Goal: Task Accomplishment & Management: Use online tool/utility

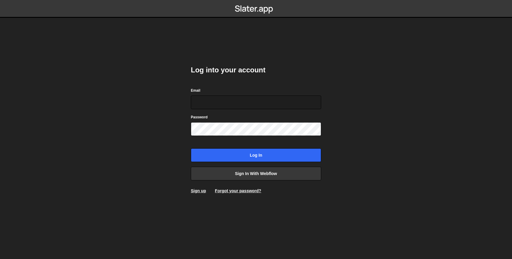
click at [235, 109] on form "Email Password Log in" at bounding box center [256, 124] width 130 height 75
click at [235, 104] on input "Email" at bounding box center [256, 102] width 130 height 14
type input "dilshadkhaliq786@gmail.com"
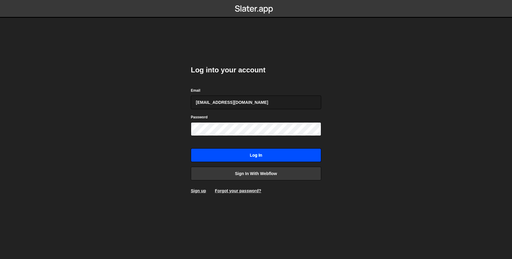
click at [238, 153] on input "Log in" at bounding box center [256, 155] width 130 height 14
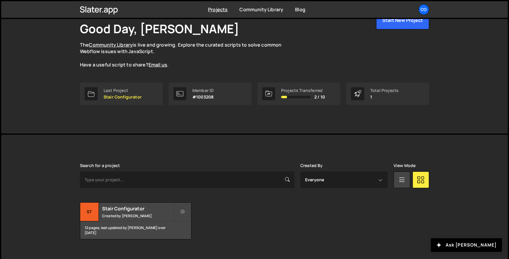
scroll to position [46, 0]
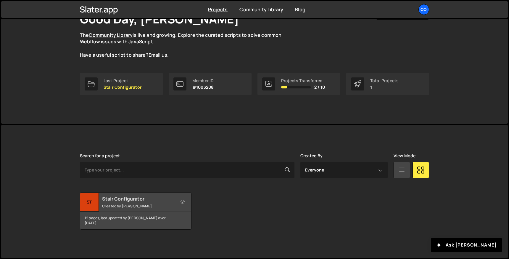
click at [154, 206] on small "Created by [PERSON_NAME]" at bounding box center [137, 205] width 71 height 5
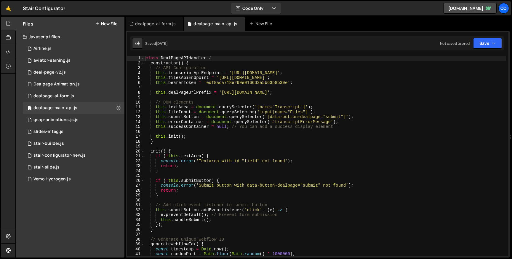
click at [244, 83] on div "class DealPageAPIHandler { constructor ( ) { // API Configuration this . transc…" at bounding box center [325, 161] width 362 height 210
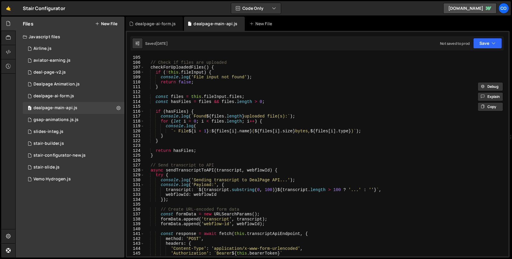
scroll to position [602, 0]
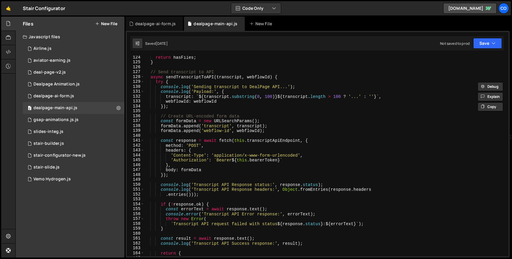
click at [219, 128] on div "return hasFiles ; } // Send transcript to API async sendTranscriptToAPI ( trans…" at bounding box center [325, 160] width 362 height 210
type textarea "formData.append('transcript', transcript);"
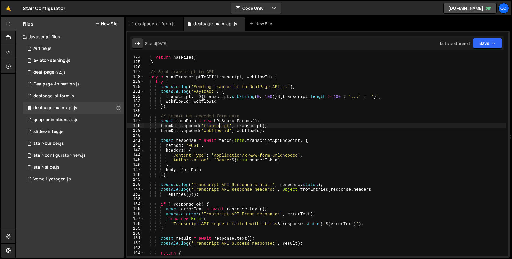
click at [219, 128] on div "return hasFiles ; } // Send transcript to API async sendTranscriptToAPI ( trans…" at bounding box center [325, 160] width 362 height 210
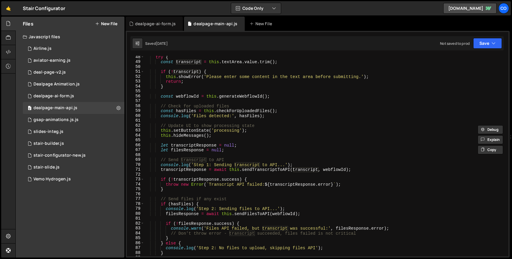
scroll to position [231, 0]
click at [226, 139] on div "try { const transcript = this . textArea . value . trim ( ) ; if ( ! transcript…" at bounding box center [325, 160] width 362 height 210
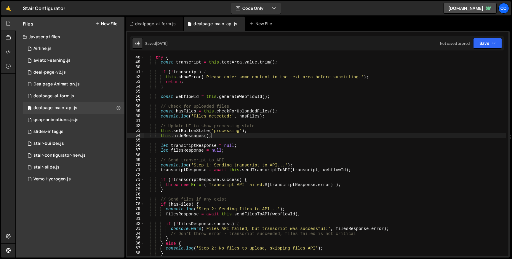
click at [224, 137] on div "try { const transcript = this . textArea . value . trim ( ) ; if ( ! transcript…" at bounding box center [325, 160] width 362 height 210
click at [271, 118] on div "try { const transcript = this . textArea . value . trim ( ) ; if ( ! transcript…" at bounding box center [325, 160] width 362 height 210
type textarea "console.log('Files detected:', hasFiles);"
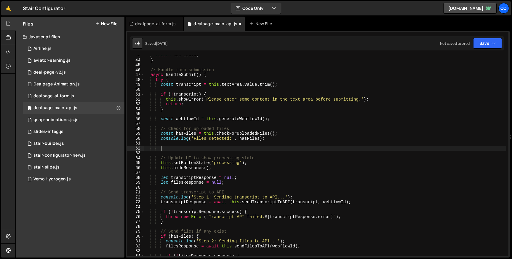
scroll to position [204, 0]
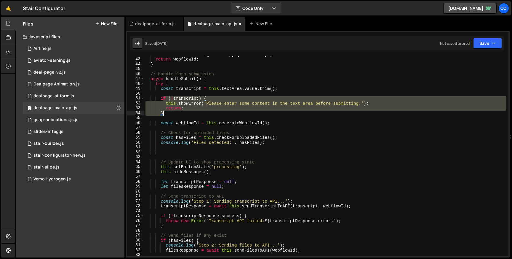
drag, startPoint x: 162, startPoint y: 100, endPoint x: 175, endPoint y: 112, distance: 18.0
click at [175, 112] on div "const webflowId = ` ${ timestamp } ${ randomPart } ` ; return webflowId ; } // …" at bounding box center [325, 157] width 362 height 210
type textarea "i"
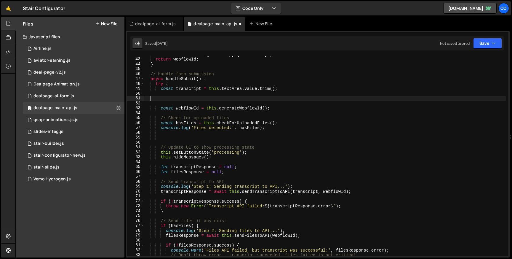
scroll to position [0, 0]
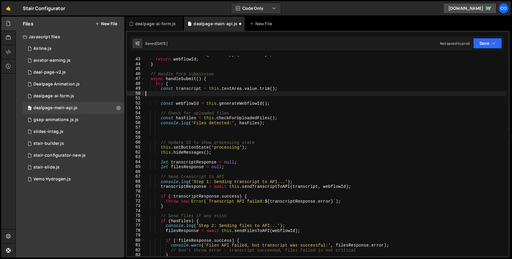
type textarea "const transcript = this.textArea.value.trim();"
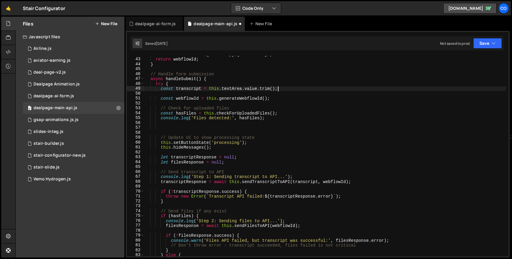
click at [190, 129] on div "const webflowId = ` ${ timestamp } ${ randomPart } ` ; return webflowId ; } // …" at bounding box center [325, 157] width 362 height 210
paste textarea "}"
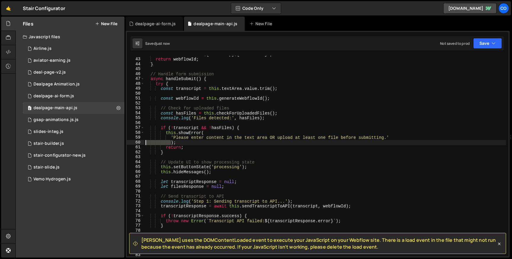
drag, startPoint x: 171, startPoint y: 143, endPoint x: 138, endPoint y: 142, distance: 32.6
click at [138, 142] on div "); 42 43 44 45 46 47 48 49 50 51 52 53 54 55 56 57 58 59 60 61 62 63 64 65 66 6…" at bounding box center [318, 156] width 382 height 200
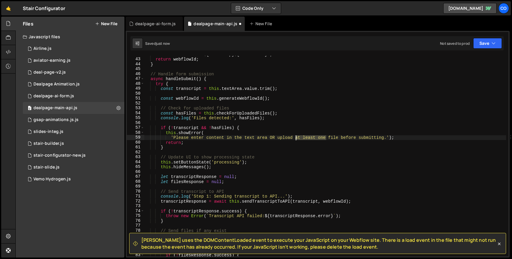
drag, startPoint x: 327, startPoint y: 139, endPoint x: 296, endPoint y: 139, distance: 30.5
click at [296, 139] on div "const webflowId = ` ${ timestamp } ${ randomPart } ` ; return webflowId ; } // …" at bounding box center [325, 157] width 362 height 210
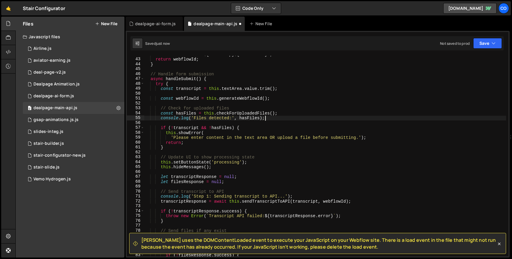
click at [327, 120] on div "const webflowId = ` ${ timestamp } ${ randomPart } ` ; return webflowId ; } // …" at bounding box center [325, 157] width 362 height 210
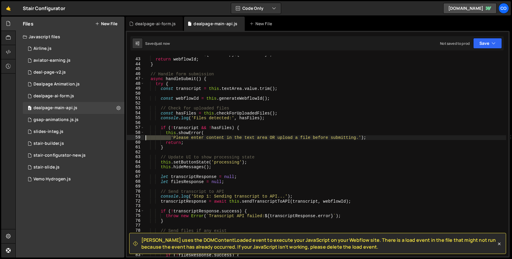
drag, startPoint x: 170, startPoint y: 138, endPoint x: 140, endPoint y: 137, distance: 30.8
click at [140, 137] on div "console.log('Files detected:', hasFiles); 42 43 44 45 46 47 48 49 50 51 52 53 5…" at bounding box center [318, 156] width 382 height 200
drag, startPoint x: 170, startPoint y: 138, endPoint x: 144, endPoint y: 138, distance: 26.7
click at [144, 138] on div "this.showError( 42 43 44 45 46 47 48 49 50 51 52 53 54 55 56 57 58 59 60 61 62 …" at bounding box center [318, 156] width 382 height 200
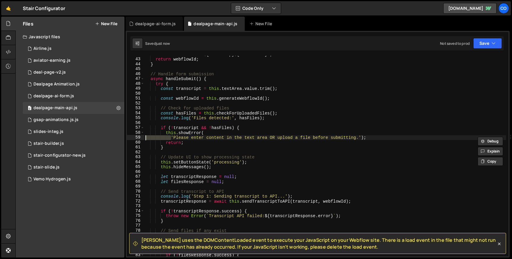
click at [360, 137] on div "const webflowId = ` ${ timestamp } ${ randomPart } ` ; return webflowId ; } // …" at bounding box center [325, 157] width 362 height 210
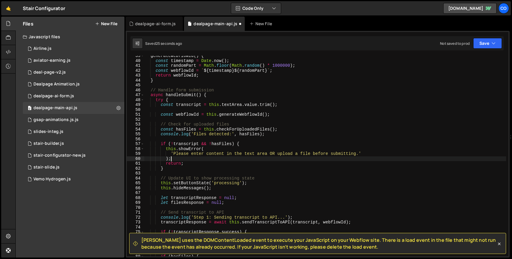
scroll to position [188, 0]
click at [488, 47] on button "Save" at bounding box center [487, 43] width 29 height 11
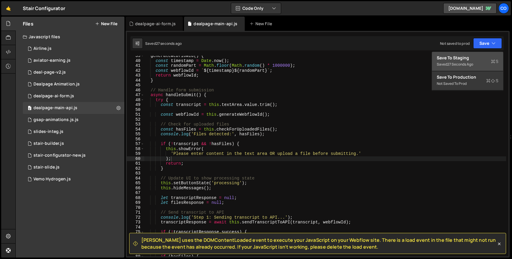
click at [459, 61] on div "Saved 27 seconds ago" at bounding box center [468, 64] width 62 height 7
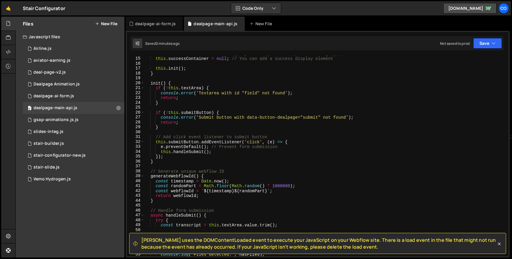
scroll to position [0, 0]
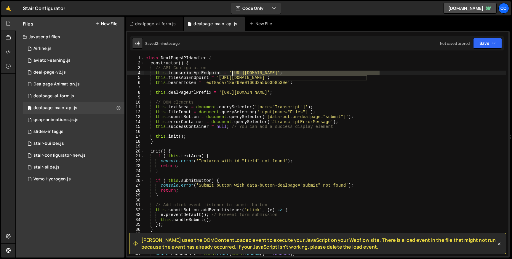
drag, startPoint x: 379, startPoint y: 72, endPoint x: 231, endPoint y: 73, distance: 148.1
click at [231, 73] on div "class DealPageAPIHandler { constructor ( ) { // API Configuration this . transc…" at bounding box center [325, 161] width 362 height 210
paste textarea
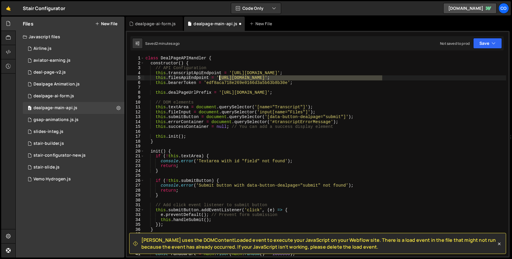
drag, startPoint x: 382, startPoint y: 76, endPoint x: 219, endPoint y: 76, distance: 163.2
click at [219, 76] on div "class DealPageAPIHandler { constructor ( ) { // API Configuration this . transc…" at bounding box center [325, 161] width 362 height 210
paste textarea
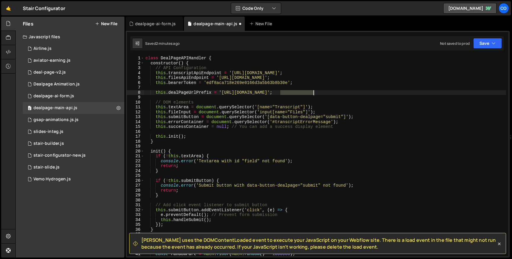
drag, startPoint x: 281, startPoint y: 92, endPoint x: 313, endPoint y: 92, distance: 32.9
click at [313, 92] on div "class DealPageAPIHandler { constructor ( ) { // API Configuration this . transc…" at bounding box center [325, 161] width 362 height 210
type textarea "this.dealPageUrlPrefix = 'https://app.dealpage.io/refresh/';"
click at [492, 43] on icon "button" at bounding box center [493, 43] width 4 height 6
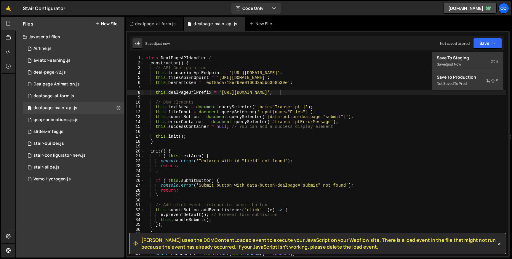
click at [450, 51] on div "Slater uses the DOMContentLoaded event to execute your JavaScript on your Webfl…" at bounding box center [318, 144] width 384 height 226
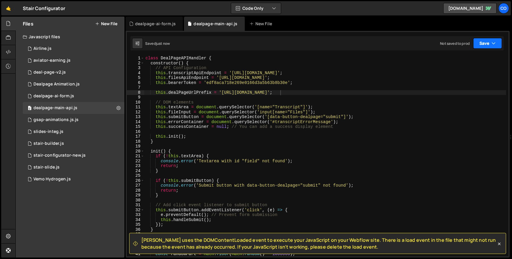
click at [488, 42] on button "Save" at bounding box center [487, 43] width 29 height 11
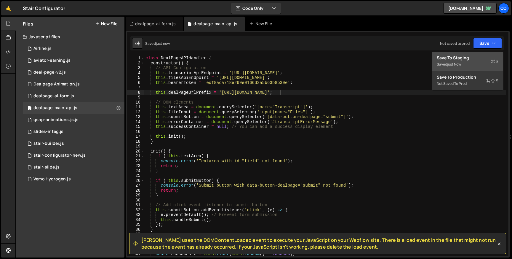
click at [441, 62] on div "Saved just now" at bounding box center [468, 64] width 62 height 7
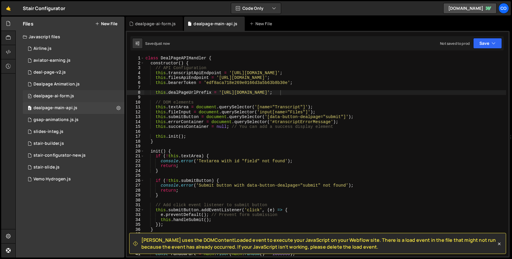
click at [66, 98] on div "dealpage-ai-form.js" at bounding box center [53, 95] width 41 height 5
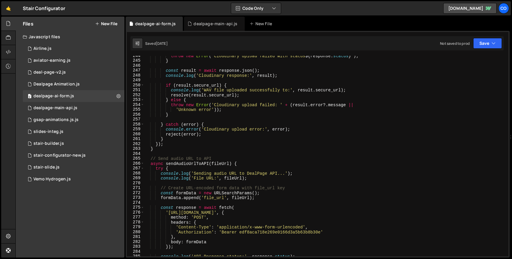
scroll to position [1223, 0]
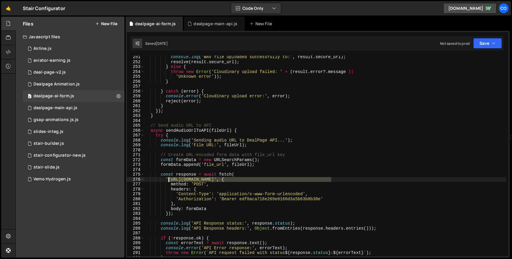
drag, startPoint x: 331, startPoint y: 178, endPoint x: 168, endPoint y: 178, distance: 162.9
click at [168, 178] on div "console . log ( 'WAV file uploaded successfully to:' , result . secure_url ) ; …" at bounding box center [325, 160] width 362 height 210
paste textarea
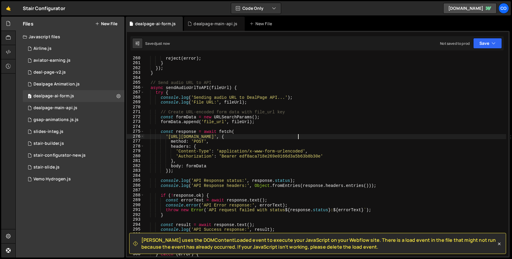
scroll to position [1267, 0]
click at [485, 43] on button "Save" at bounding box center [487, 43] width 29 height 11
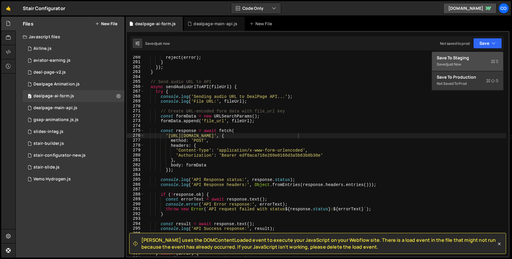
click at [464, 62] on div "Saved just now" at bounding box center [468, 64] width 62 height 7
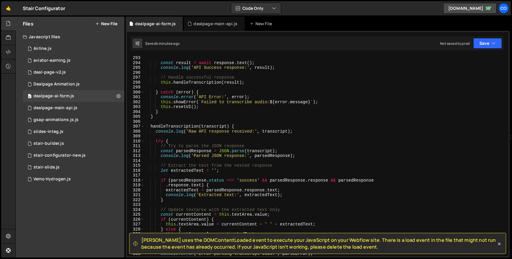
scroll to position [1427, 0]
type textarea "handleTranscription(transcript) {"
click at [188, 127] on div "const result = await response . text ( ) ; console . log ( 'API Success respons…" at bounding box center [325, 160] width 362 height 210
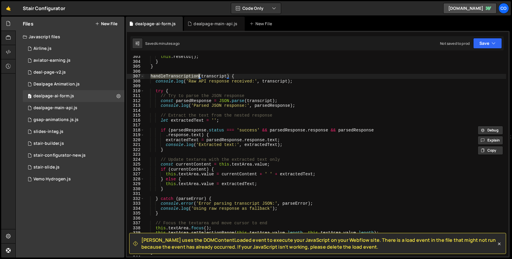
scroll to position [1439, 0]
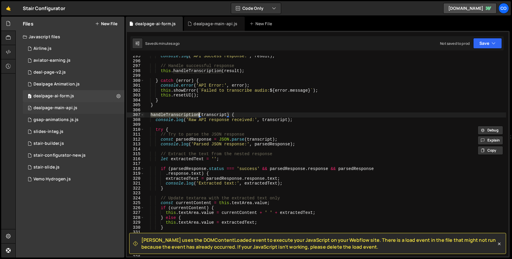
click at [69, 109] on div "dealpage-main-api.js" at bounding box center [55, 107] width 44 height 5
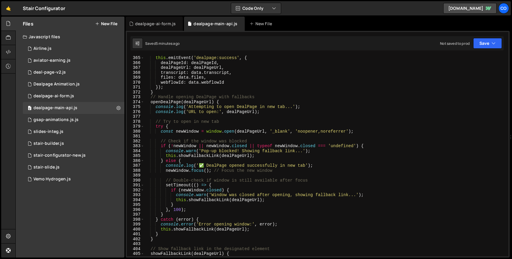
scroll to position [1779, 0]
click at [169, 102] on div "this . emitEvent ( 'dealpage:success' , { dealPageId : dealPageId , dealPageUrl…" at bounding box center [325, 160] width 362 height 210
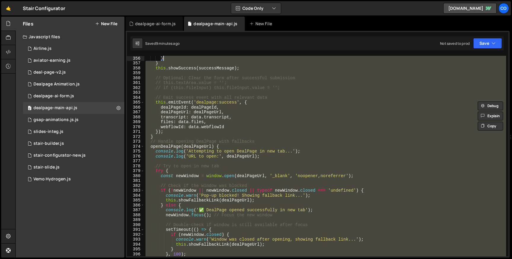
scroll to position [1735, 0]
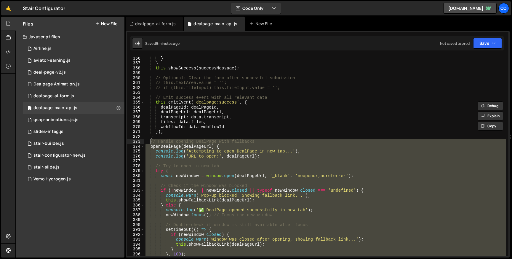
drag, startPoint x: 165, startPoint y: 196, endPoint x: 150, endPoint y: 140, distance: 57.0
click at [150, 140] on div "} } this . showSuccess ( successMessage ) ; // Optional: Clear the form after s…" at bounding box center [325, 161] width 362 height 210
paste textarea "}"
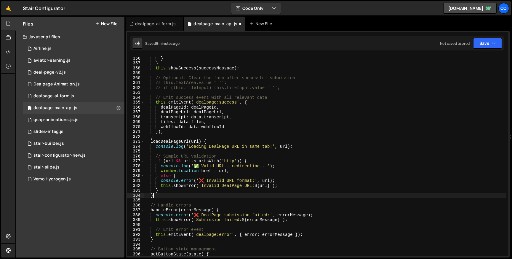
scroll to position [0, 0]
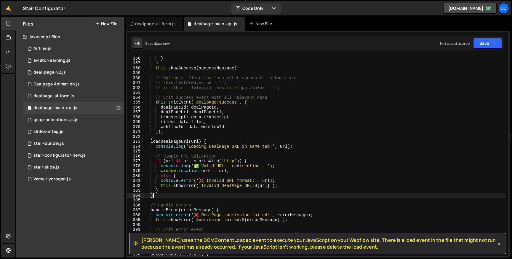
click at [170, 143] on div "} } this . showSuccess ( successMessage ) ; // Optional: Clear the form after s…" at bounding box center [325, 161] width 362 height 210
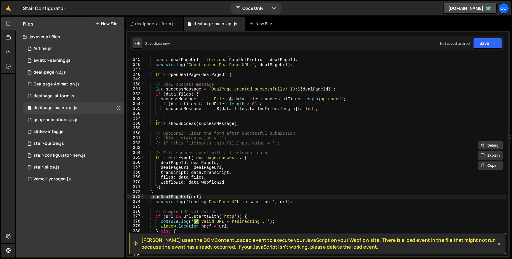
scroll to position [1673, 0]
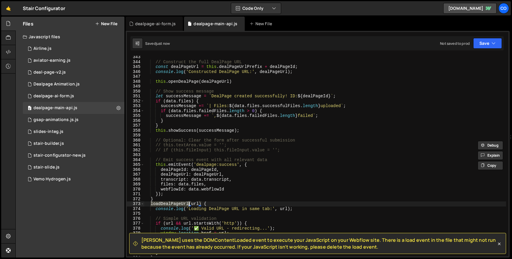
click at [185, 83] on div "// Construct the full DealPage URL const dealPageUrl = this . dealPageUrlPrefix…" at bounding box center [325, 160] width 362 height 210
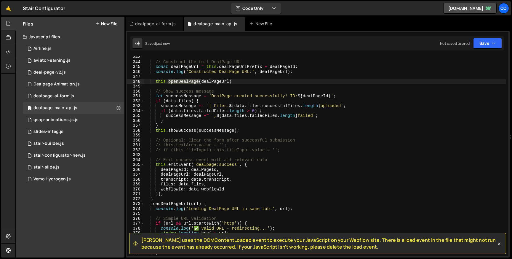
click at [185, 83] on div "// Construct the full DealPage URL const dealPageUrl = this . dealPageUrlPrefix…" at bounding box center [325, 160] width 362 height 210
paste textarea "loadDealPageUrl"
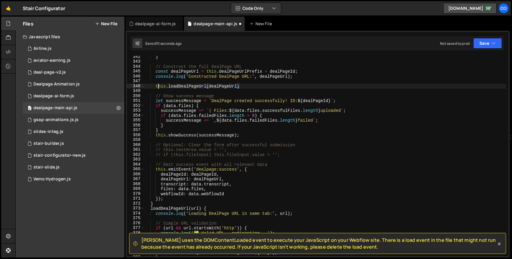
click at [157, 87] on div "} // Construct the full DealPage URL const dealPageUrl = this . dealPageUrlPref…" at bounding box center [325, 159] width 362 height 210
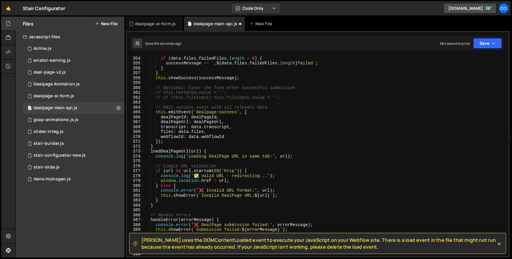
scroll to position [1725, 0]
click at [167, 147] on div "successMessage += ` | Files: ${ data . files . successfulFiles . length } uploa…" at bounding box center [325, 156] width 362 height 210
type textarea "}"
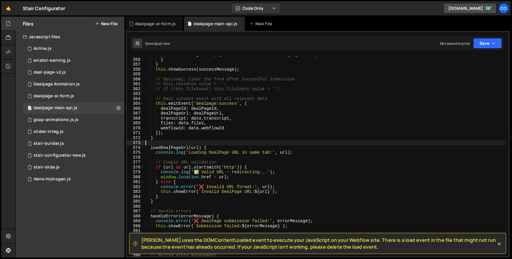
scroll to position [1773, 0]
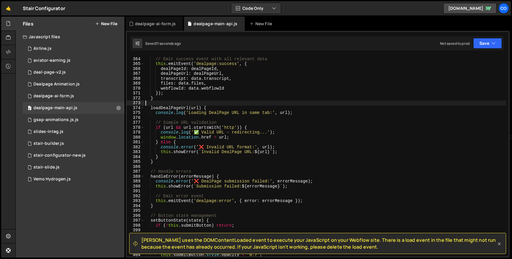
click at [500, 243] on icon at bounding box center [499, 244] width 6 height 6
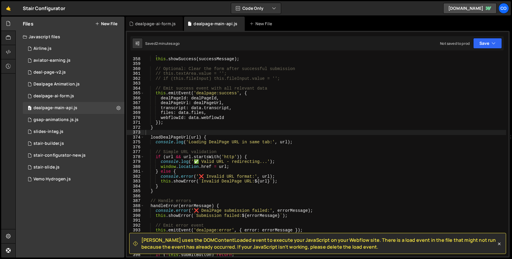
scroll to position [1732, 0]
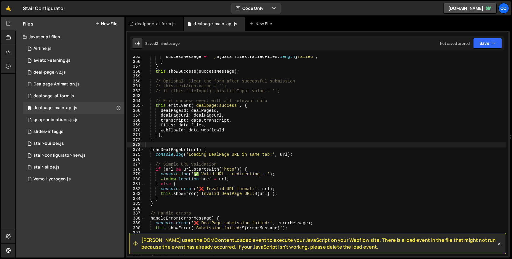
click at [274, 127] on div "successMessage += ` , ${ data . files . failedFiles . length } failed ` ; } } t…" at bounding box center [325, 159] width 362 height 210
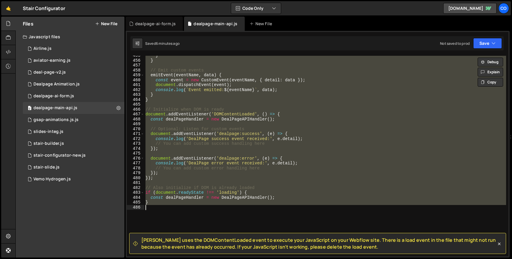
scroll to position [2273, 0]
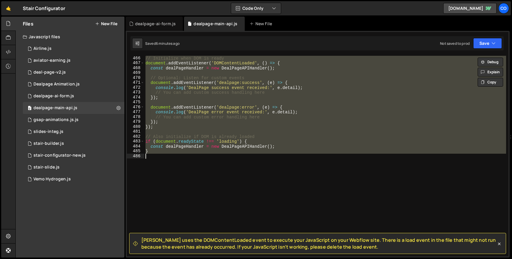
paste textarea
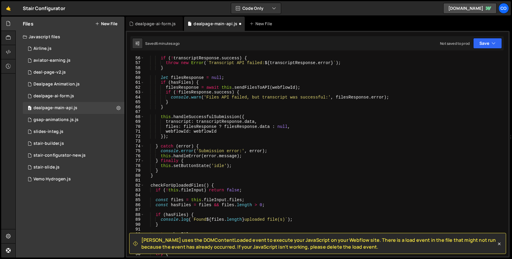
scroll to position [0, 0]
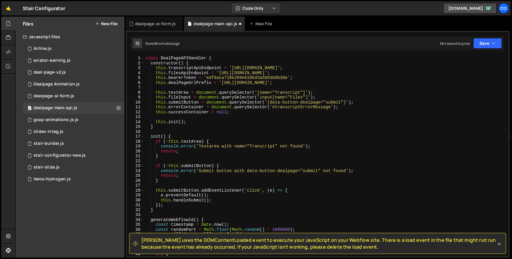
click at [496, 242] on icon at bounding box center [499, 244] width 6 height 6
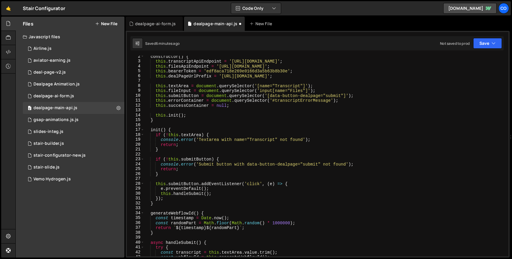
scroll to position [24, 0]
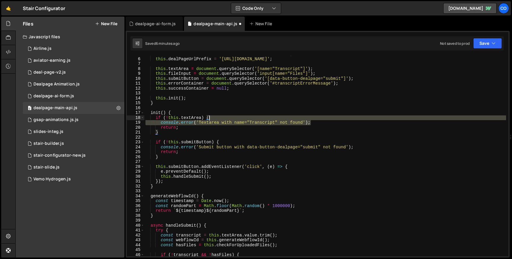
drag, startPoint x: 316, startPoint y: 124, endPoint x: 315, endPoint y: 118, distance: 5.7
click at [315, 118] on div "this . bearerToken = 'edf8aca718e269e0166d3a5b63b8b30e' ; this . dealPageUrlPre…" at bounding box center [325, 157] width 362 height 210
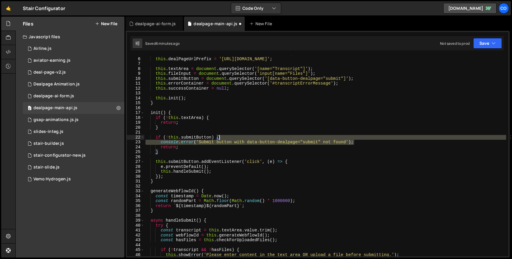
drag, startPoint x: 355, startPoint y: 140, endPoint x: 355, endPoint y: 137, distance: 3.6
click at [355, 137] on div "this . bearerToken = 'edf8aca718e269e0166d3a5b63b8b30e' ; this . dealPageUrlPre…" at bounding box center [325, 157] width 362 height 210
click at [225, 116] on div "this . bearerToken = 'edf8aca718e269e0166d3a5b63b8b30e' ; this . dealPageUrlPre…" at bounding box center [325, 157] width 362 height 210
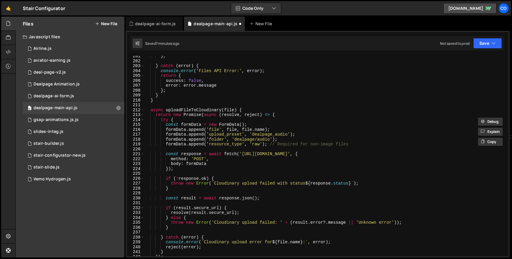
scroll to position [992, 0]
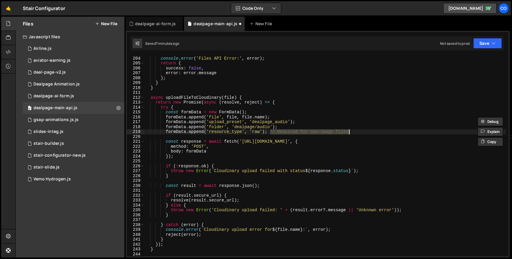
drag, startPoint x: 290, startPoint y: 132, endPoint x: 351, endPoint y: 132, distance: 60.4
click at [351, 132] on div "} catch ( error ) { console . error ( 'Files API Error:' , error ) ; return { s…" at bounding box center [325, 156] width 362 height 210
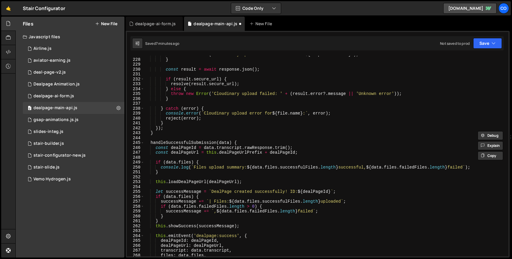
scroll to position [1153, 0]
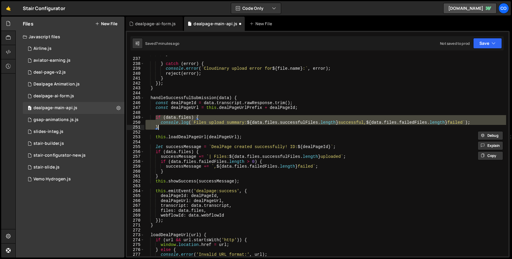
drag, startPoint x: 156, startPoint y: 117, endPoint x: 173, endPoint y: 127, distance: 20.0
click at [173, 127] on div "} } catch ( error ) { console . error ( ` Cloudinary upload error for ${ file .…" at bounding box center [325, 156] width 362 height 210
type textarea "console.log(`Files upload summary: ${data.files.successfulFiles.length} success…"
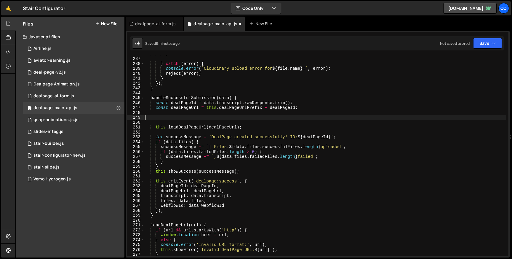
type textarea "console.log(`Files upload summary: ${data.files.successfulFiles.length} success…"
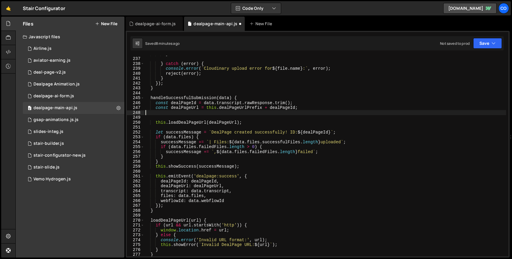
click at [230, 116] on div "} } catch ( error ) { console . error ( ` Cloudinary upload error for ${ file .…" at bounding box center [325, 156] width 362 height 210
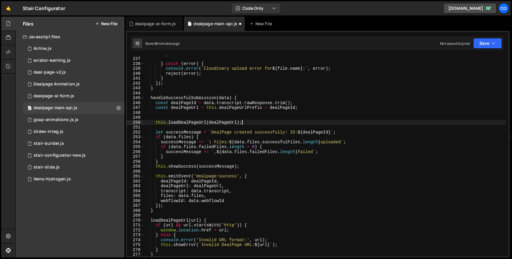
click at [249, 122] on div "} } catch ( error ) { console . error ( ` Cloudinary upload error for ${ file .…" at bounding box center [325, 156] width 362 height 210
type textarea "this.loadDealPageUrl(dealPageUrl);"
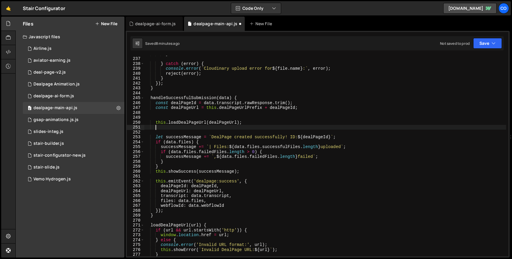
scroll to position [0, 0]
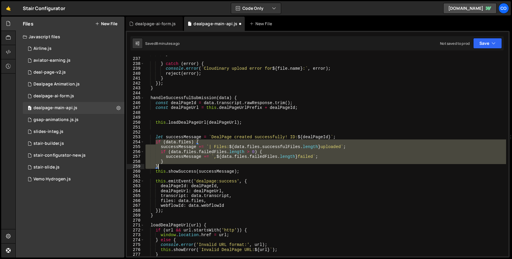
drag, startPoint x: 156, startPoint y: 142, endPoint x: 182, endPoint y: 165, distance: 35.2
click at [182, 165] on div "} } catch ( error ) { console . error ( ` Cloudinary upload error for ${ file .…" at bounding box center [325, 156] width 362 height 210
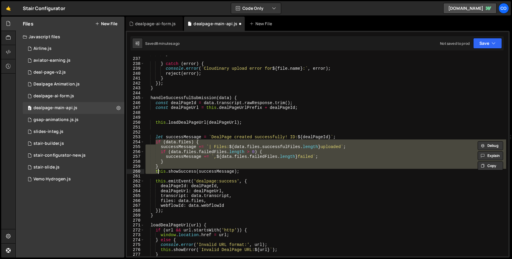
type textarea "this.showSuccess(successMessage);"
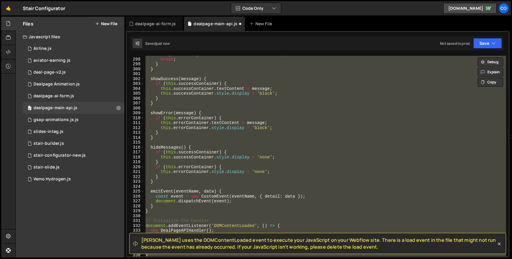
scroll to position [1447, 0]
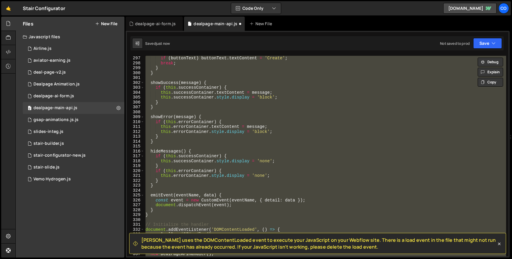
click at [227, 158] on div "if ( buttonText ) buttonText . textContent = 'Create' ; break ; } } showSuccess…" at bounding box center [325, 156] width 362 height 200
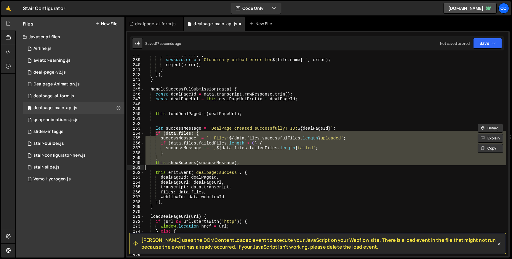
scroll to position [1158, 0]
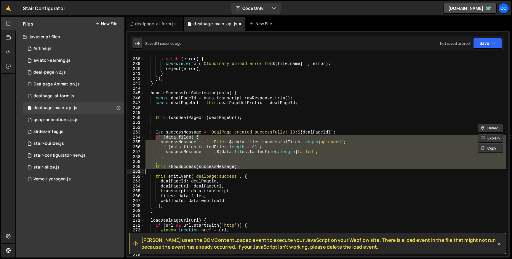
click at [237, 162] on div "} catch ( error ) { console . error ( ` Cloudinary upload error for ${ file . n…" at bounding box center [325, 156] width 362 height 200
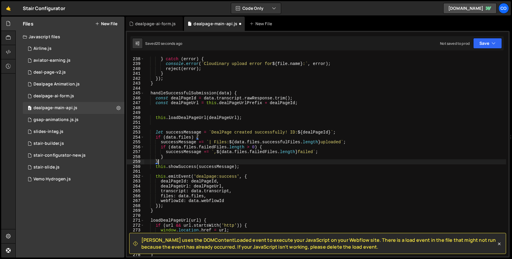
click at [250, 167] on div "} catch ( error ) { console . error ( ` Cloudinary upload error for ${ file . n…" at bounding box center [325, 157] width 362 height 210
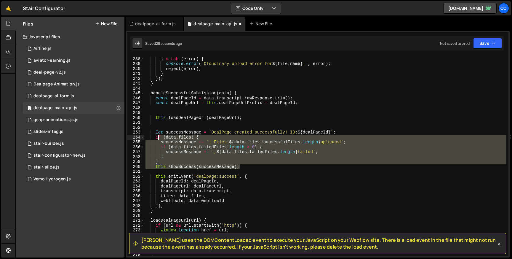
drag, startPoint x: 250, startPoint y: 167, endPoint x: 157, endPoint y: 139, distance: 97.0
click at [157, 139] on div "} catch ( error ) { console . error ( ` Cloudinary upload error for ${ file . n…" at bounding box center [325, 157] width 362 height 210
click at [165, 159] on div "} catch ( error ) { console . error ( ` Cloudinary upload error for ${ file . n…" at bounding box center [325, 156] width 362 height 200
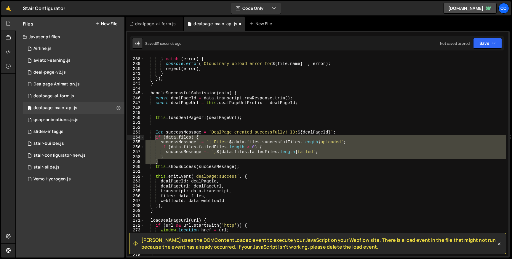
drag, startPoint x: 165, startPoint y: 160, endPoint x: 156, endPoint y: 138, distance: 23.9
click at [156, 138] on div "} catch ( error ) { console . error ( ` Cloudinary upload error for ${ file . n…" at bounding box center [325, 157] width 362 height 210
click at [170, 160] on div "} catch ( error ) { console . error ( ` Cloudinary upload error for ${ file . n…" at bounding box center [325, 156] width 362 height 200
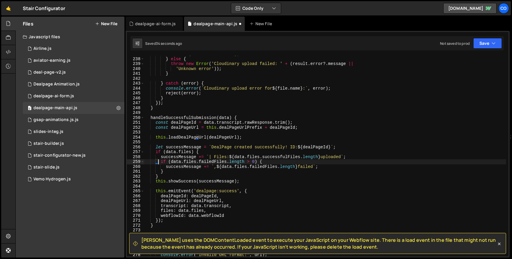
type textarea "if (data.files.failedFiles.length > 0) {"
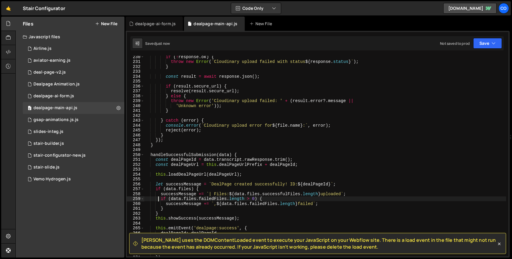
scroll to position [1151, 0]
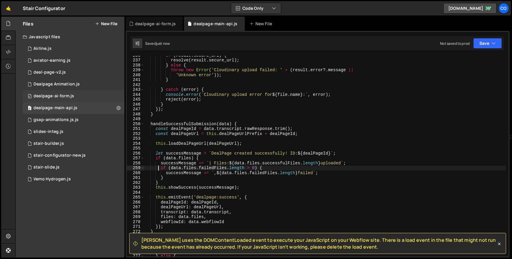
click at [67, 98] on div "dealpage-ai-form.js" at bounding box center [53, 95] width 41 height 5
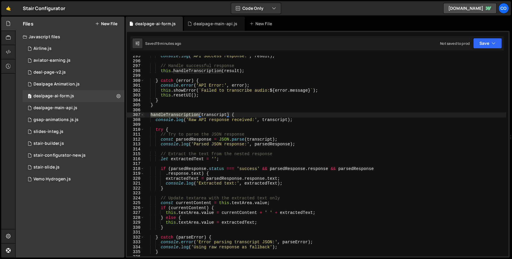
click at [239, 114] on div "console . log ( 'API Success response:' , result ) ; // Handle successful respo…" at bounding box center [325, 159] width 362 height 210
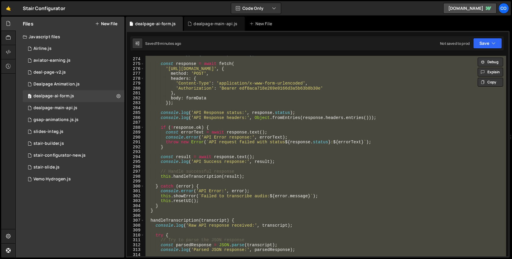
scroll to position [1261, 0]
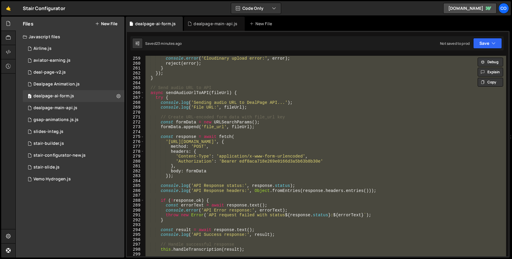
paste textarea
type textarea "}"
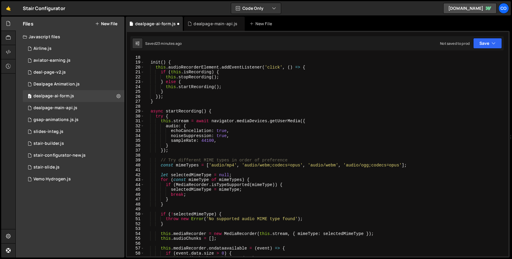
scroll to position [0, 0]
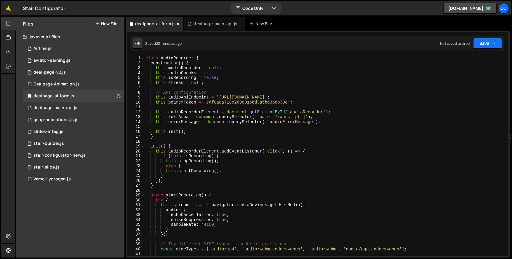
click at [479, 44] on button "Save" at bounding box center [487, 43] width 29 height 11
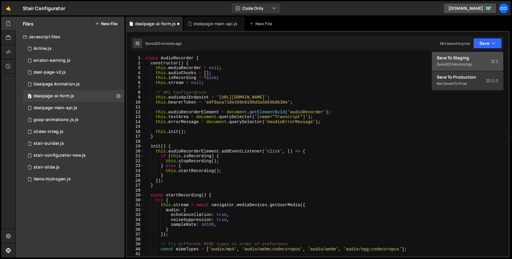
click at [456, 61] on div "Saved 23 minutes ago" at bounding box center [468, 64] width 62 height 7
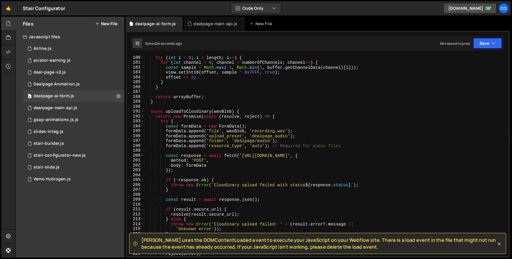
scroll to position [900, 0]
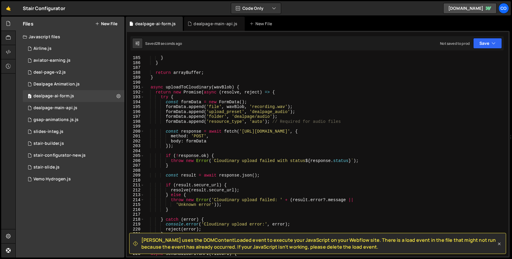
click at [497, 241] on icon at bounding box center [499, 244] width 6 height 6
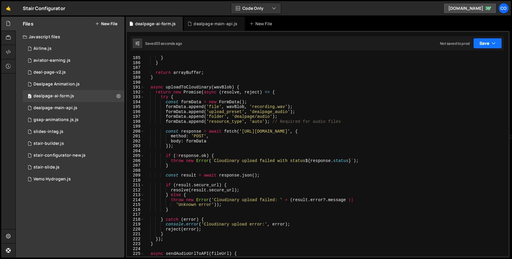
click at [481, 48] on button "Save" at bounding box center [487, 43] width 29 height 11
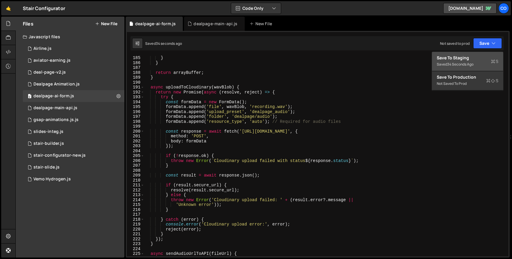
click at [457, 56] on div "Save to Staging S" at bounding box center [468, 58] width 62 height 6
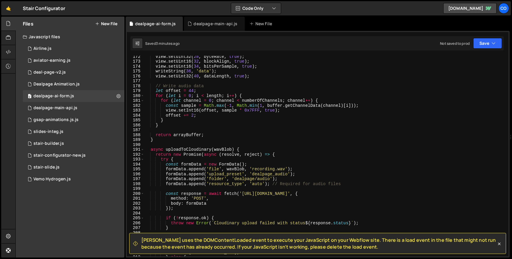
scroll to position [938, 0]
